Goal: Task Accomplishment & Management: Use online tool/utility

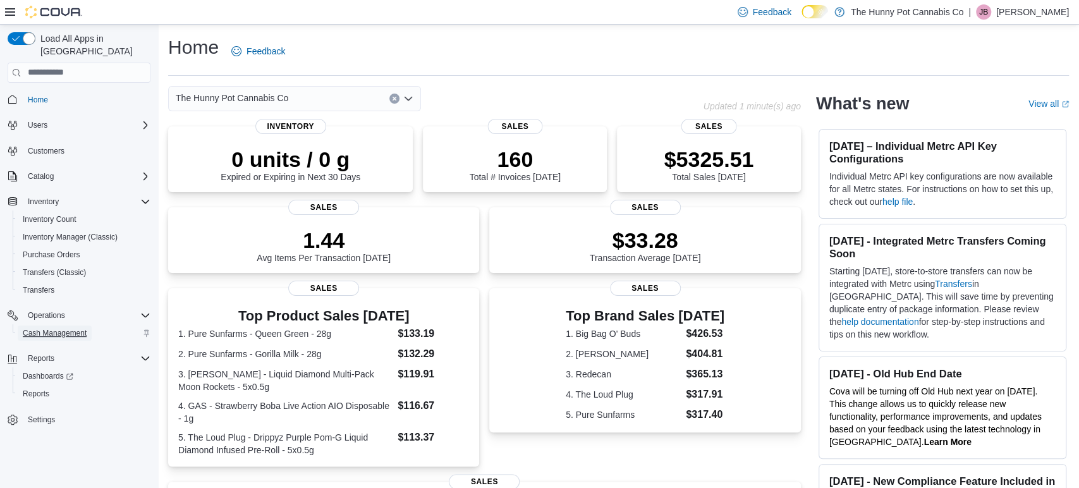
click at [75, 328] on span "Cash Management" at bounding box center [55, 333] width 64 height 10
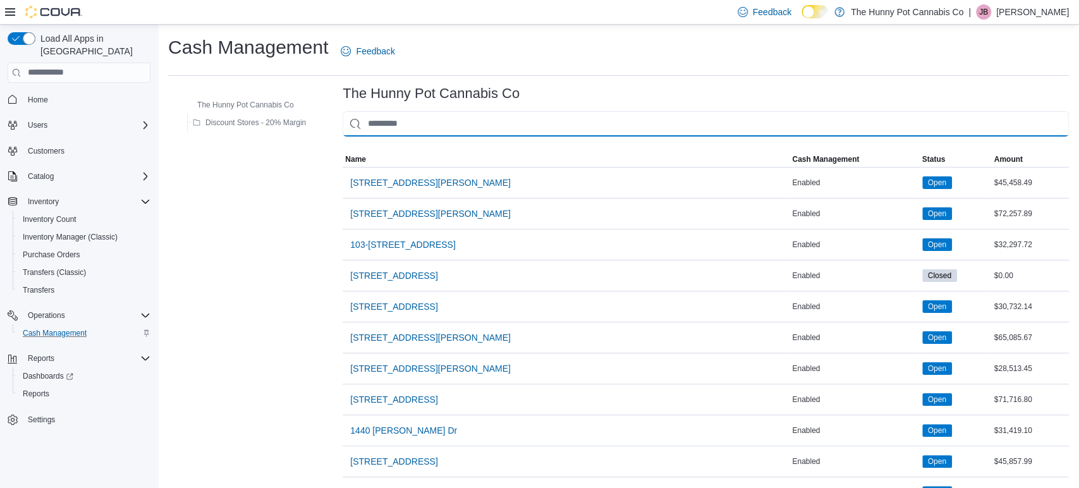
click at [473, 121] on input "This is a search bar. As you type, the results lower in the page will automatic…" at bounding box center [706, 123] width 726 height 25
type input "**"
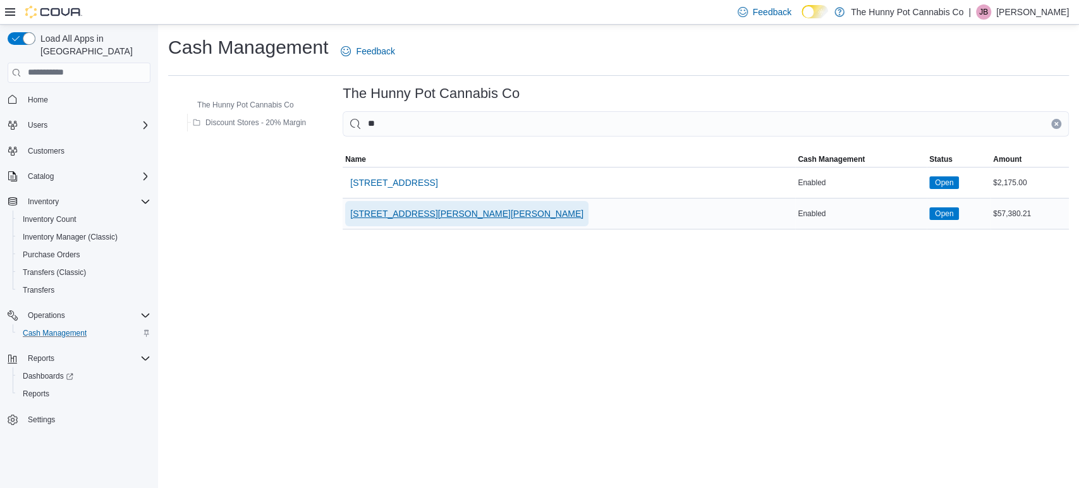
click at [416, 212] on span "[STREET_ADDRESS][PERSON_NAME][PERSON_NAME]" at bounding box center [466, 213] width 233 height 13
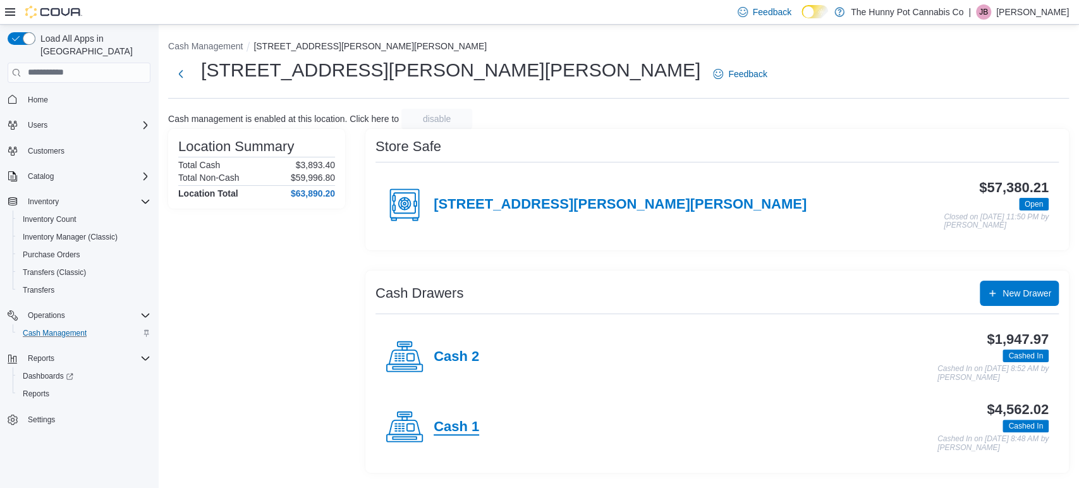
click at [472, 425] on h4 "Cash 1" at bounding box center [457, 427] width 46 height 16
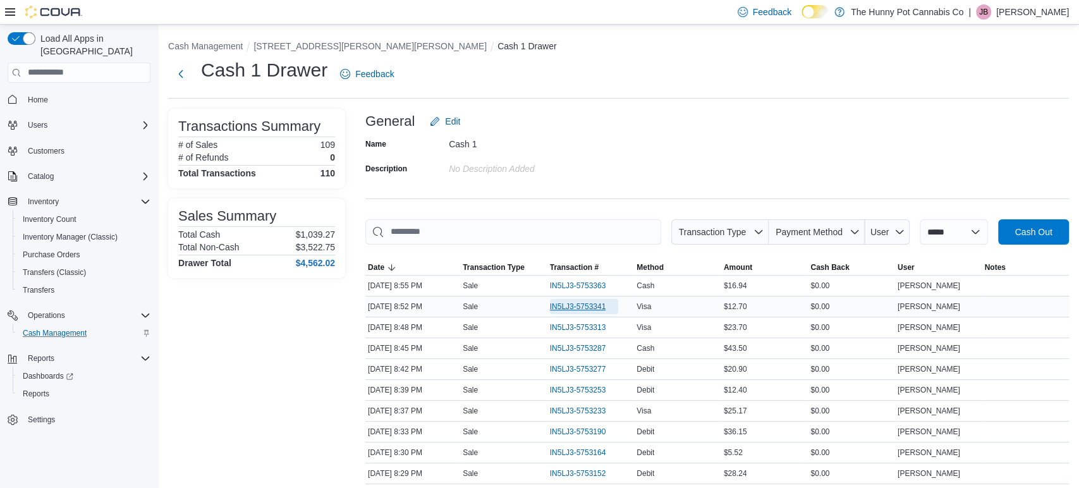
click at [573, 305] on span "IN5LJ3-5753341" at bounding box center [578, 306] width 56 height 10
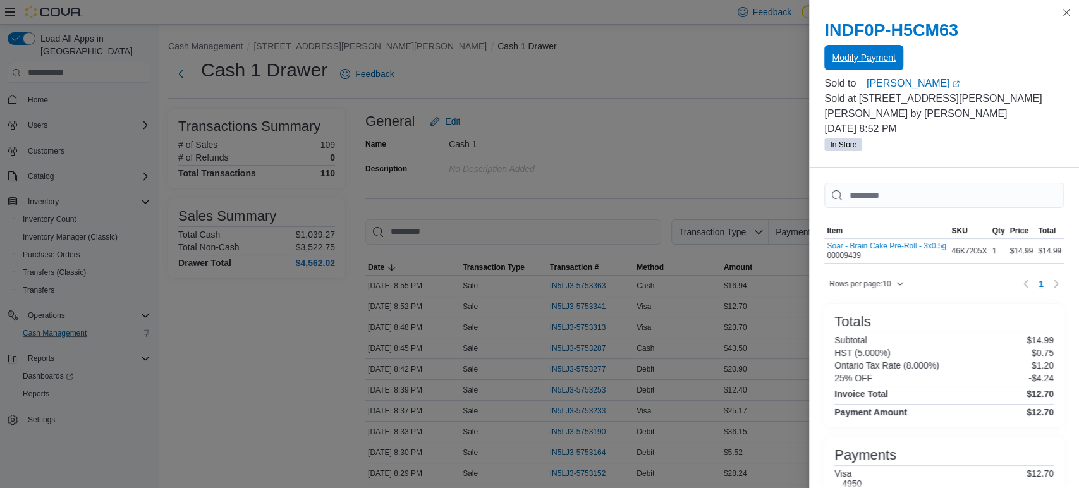
click at [846, 50] on span "Modify Payment" at bounding box center [863, 57] width 63 height 25
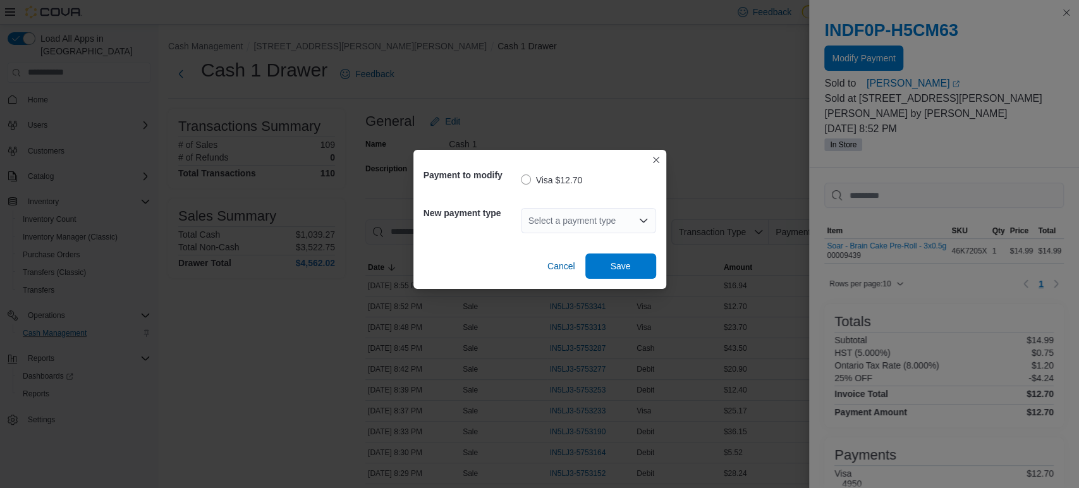
click at [623, 228] on div "Select a payment type" at bounding box center [588, 220] width 135 height 25
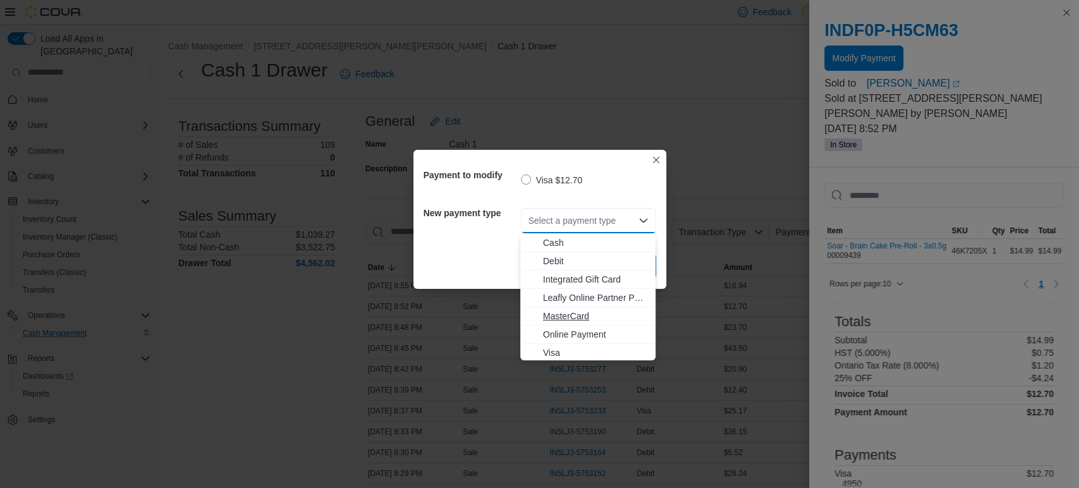
click at [605, 310] on span "MasterCard" at bounding box center [595, 316] width 105 height 13
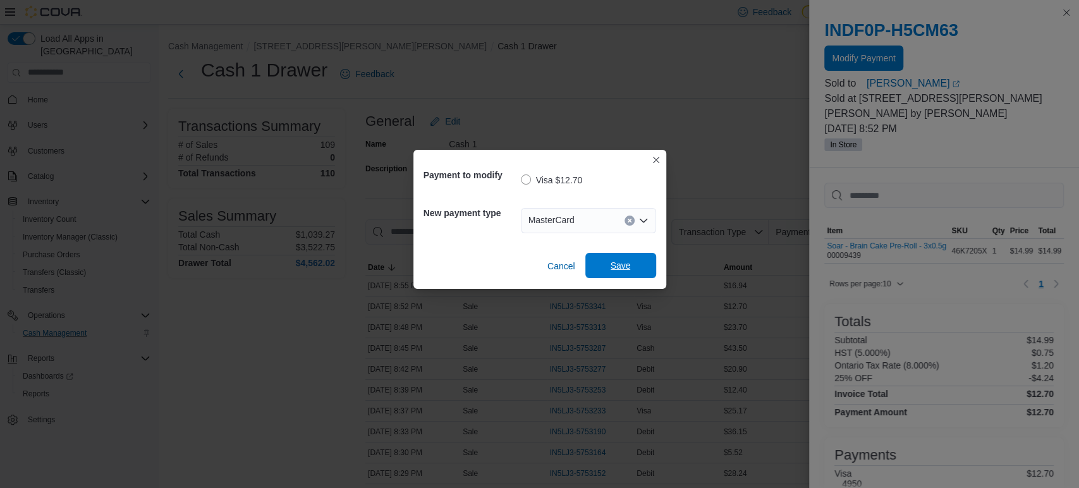
click at [630, 276] on span "Save" at bounding box center [621, 265] width 56 height 25
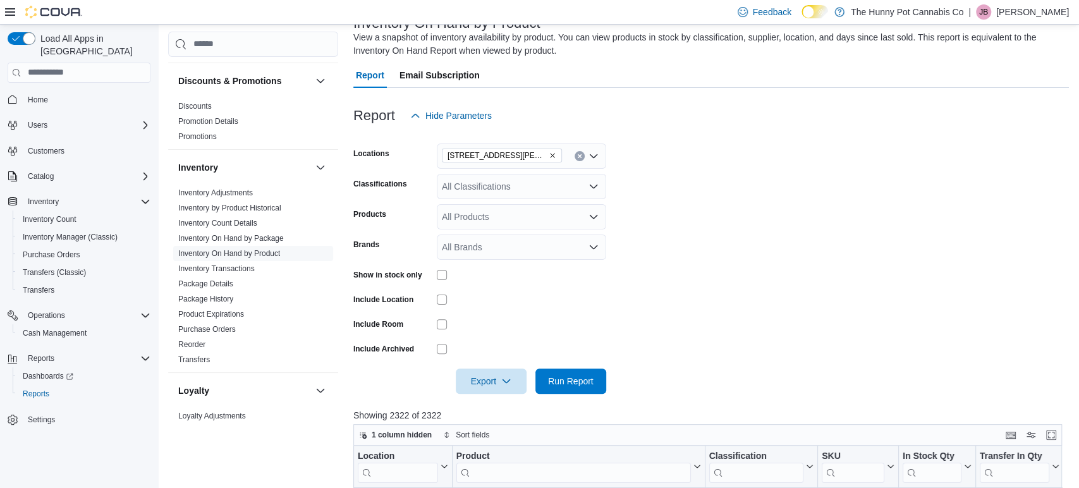
scroll to position [99, 0]
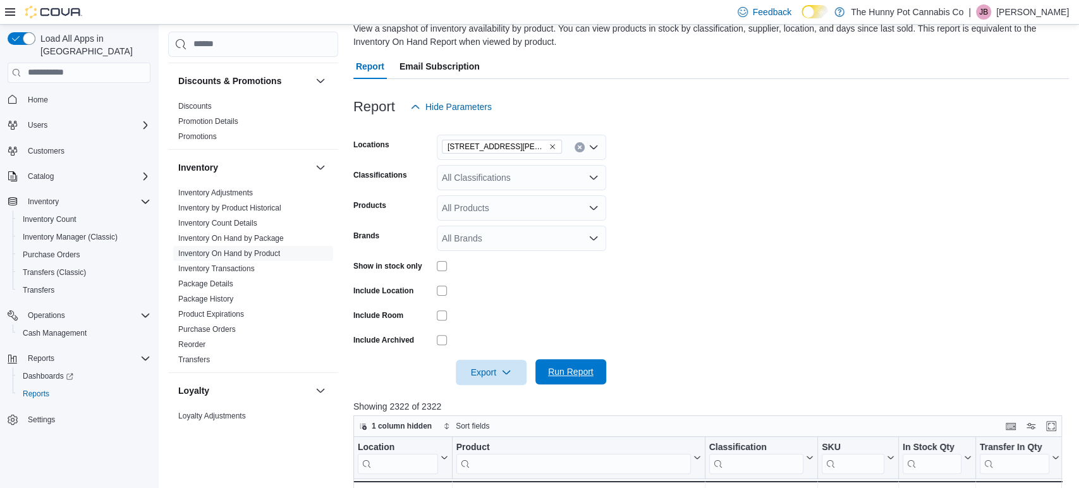
click at [593, 368] on span "Run Report" at bounding box center [571, 371] width 46 height 13
click at [487, 363] on span "Export" at bounding box center [491, 371] width 56 height 25
click at [497, 401] on span "Export to Excel" at bounding box center [493, 397] width 57 height 10
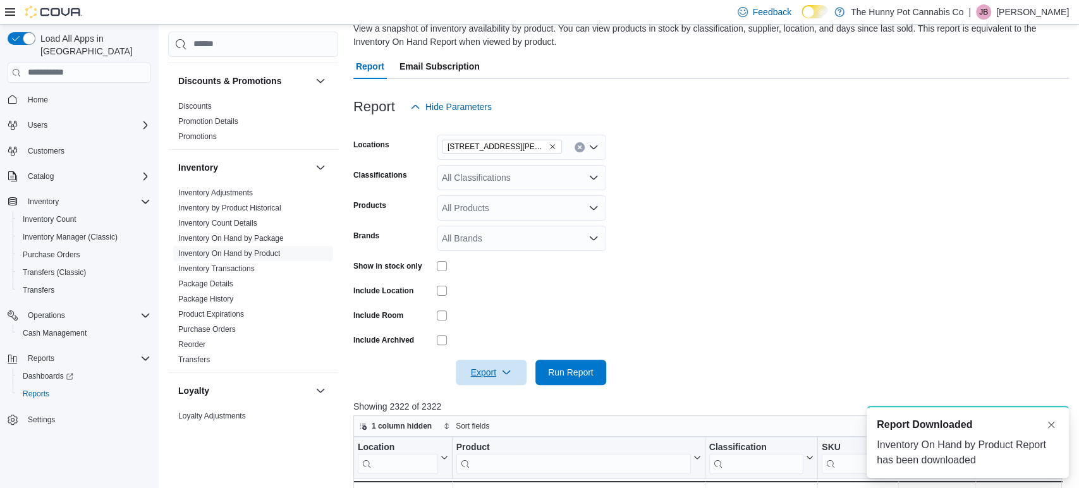
scroll to position [0, 0]
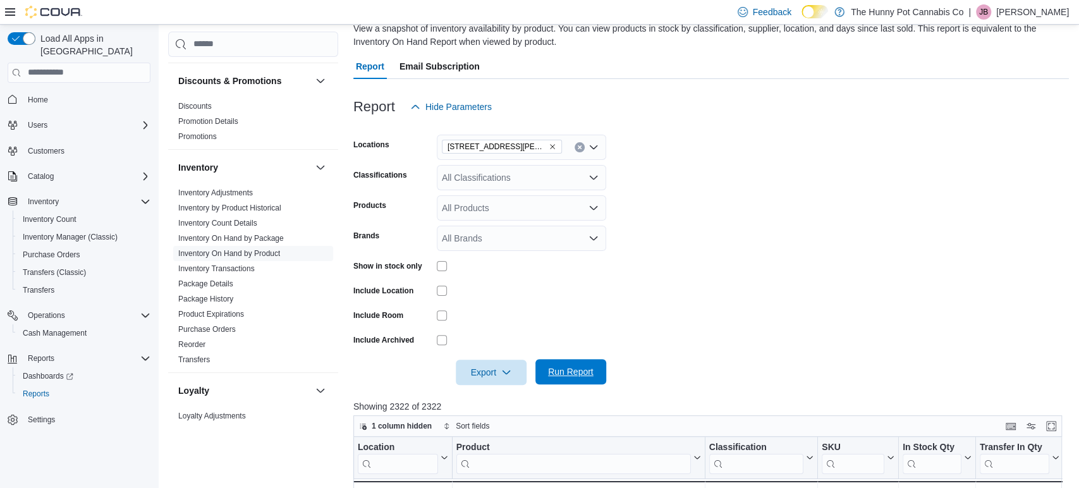
click at [557, 374] on span "Run Report" at bounding box center [571, 371] width 46 height 13
click at [499, 373] on span "Export" at bounding box center [491, 371] width 56 height 25
click at [500, 395] on span "Export to Excel" at bounding box center [493, 397] width 57 height 10
